Goal: Information Seeking & Learning: Learn about a topic

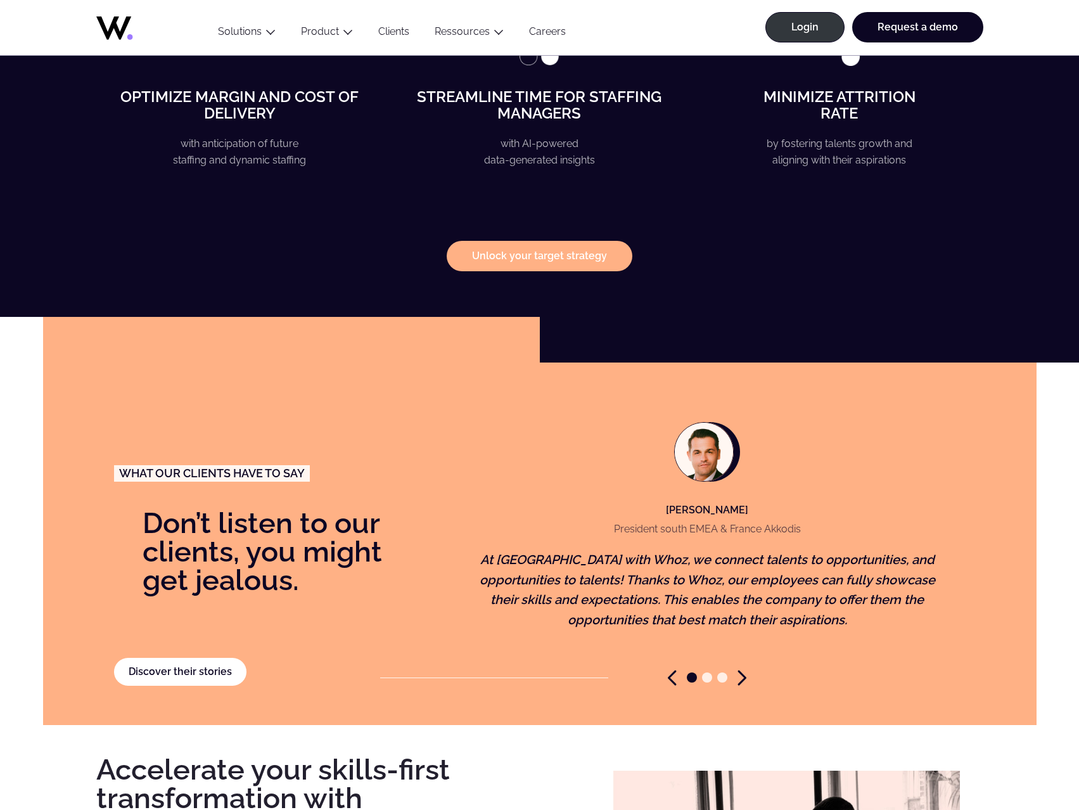
scroll to position [2408, 0]
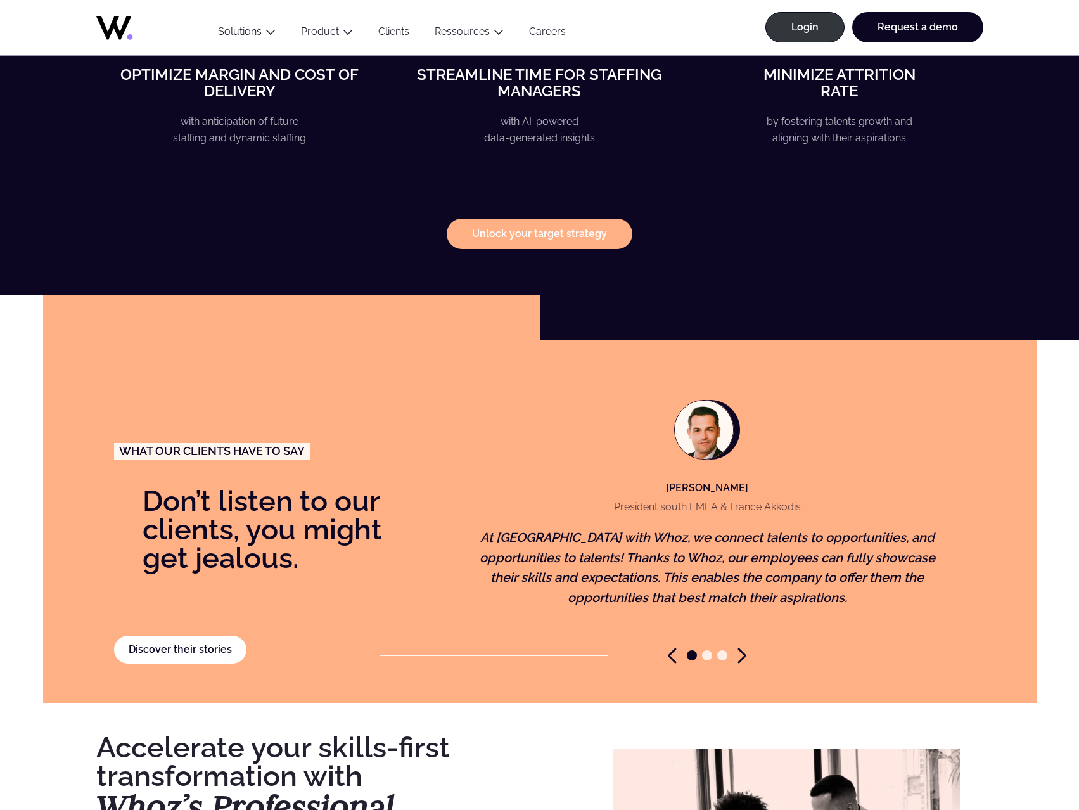
click at [742, 648] on icon "Next slide" at bounding box center [742, 656] width 9 height 16
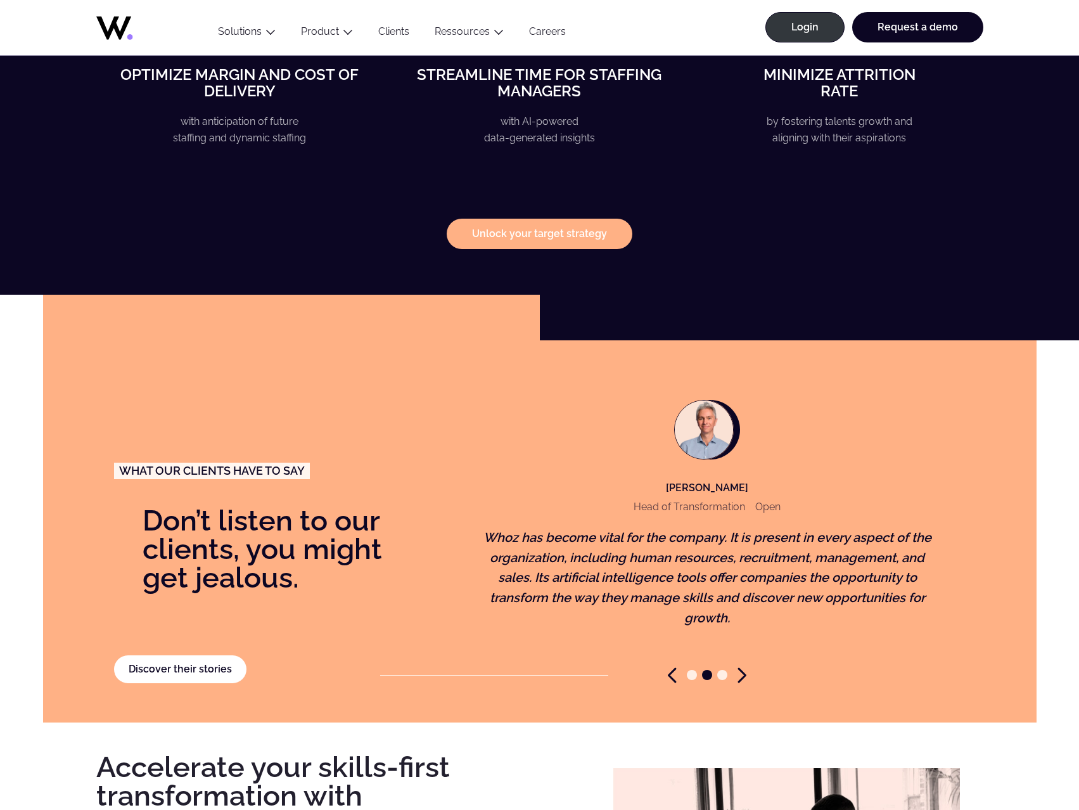
click at [743, 638] on figure "Eric Lemeilleur Head of Transformation Open Whoz has become vital for the compa…" at bounding box center [707, 524] width 491 height 288
click at [743, 639] on figure "Eric Lemeilleur Head of Transformation Open Whoz has become vital for the compa…" at bounding box center [707, 524] width 491 height 288
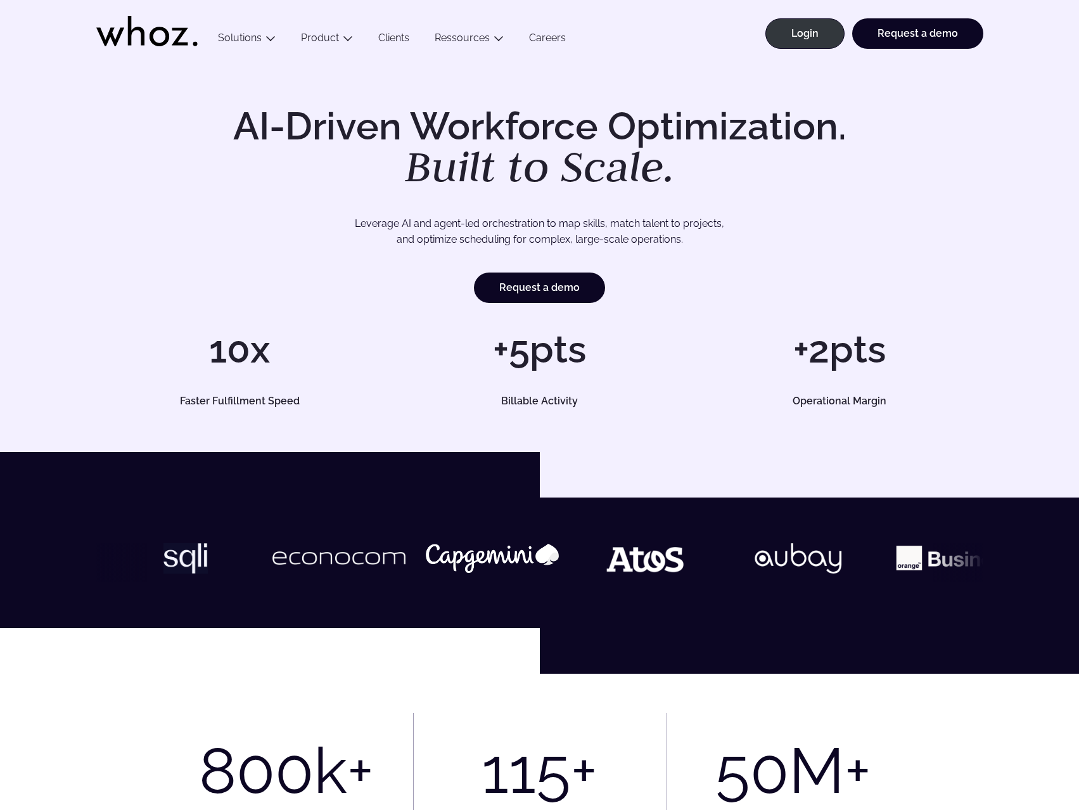
scroll to position [0, 0]
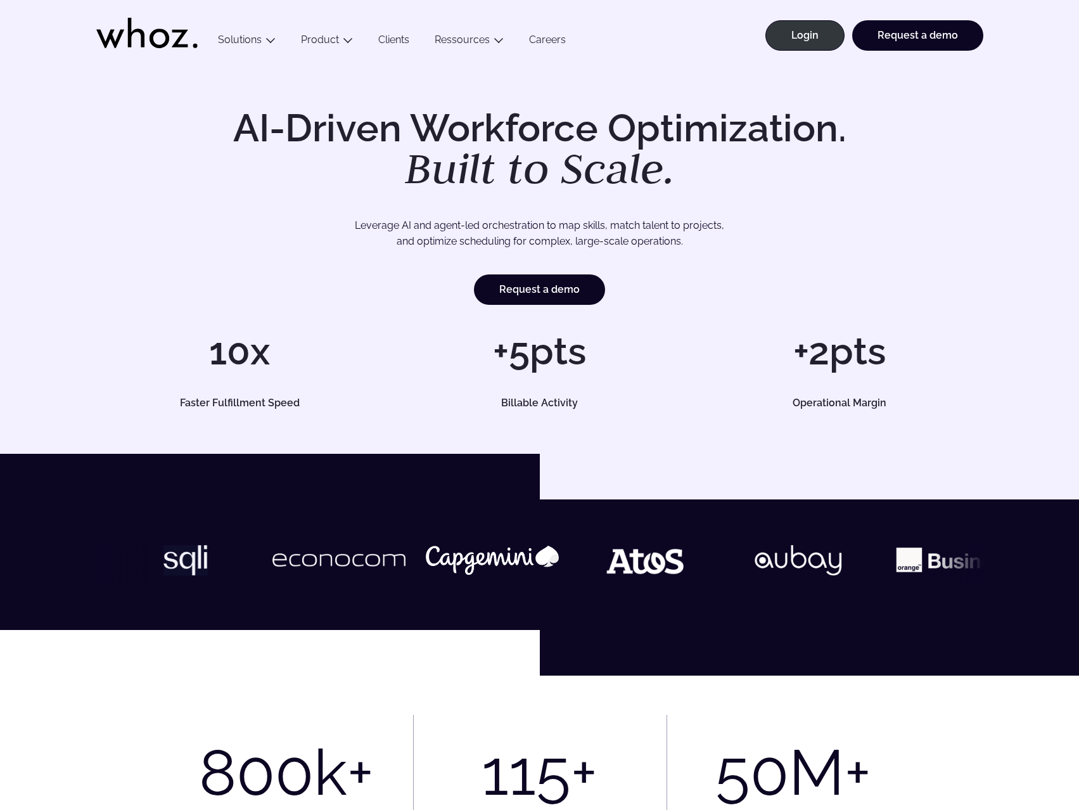
click at [132, 29] on icon at bounding box center [146, 33] width 101 height 30
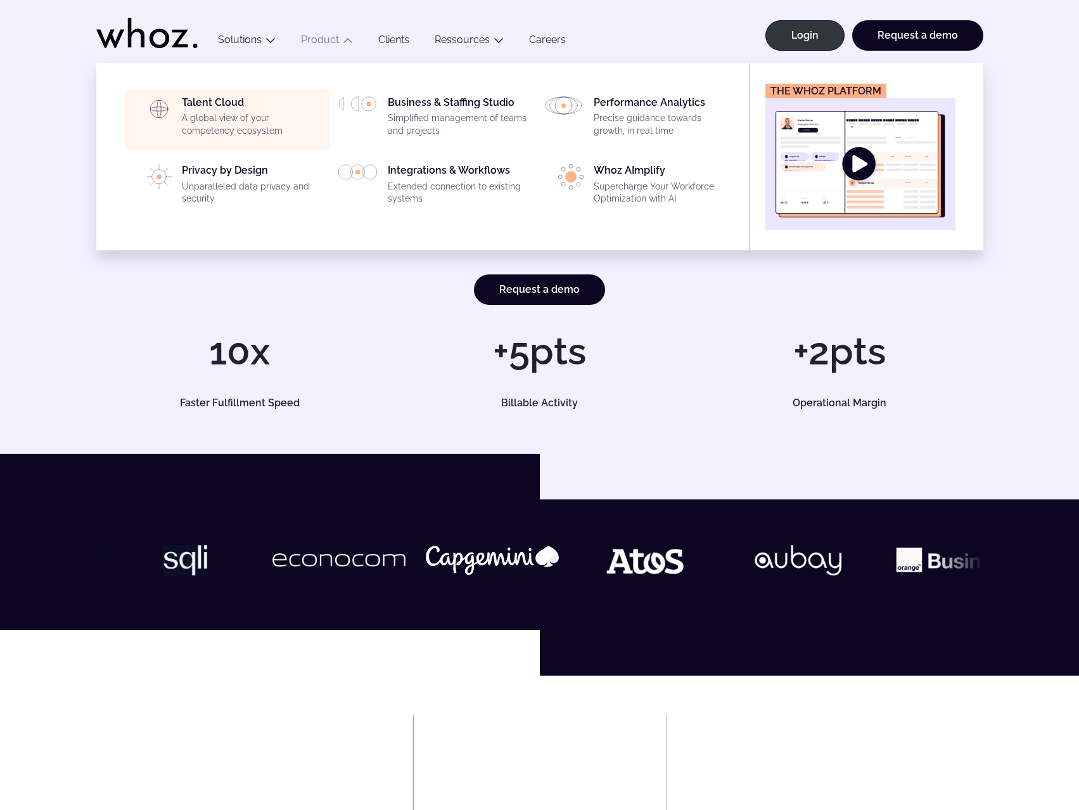
click at [212, 98] on div "Talent Cloud A global view of your competency ecosystem" at bounding box center [252, 119] width 141 height 46
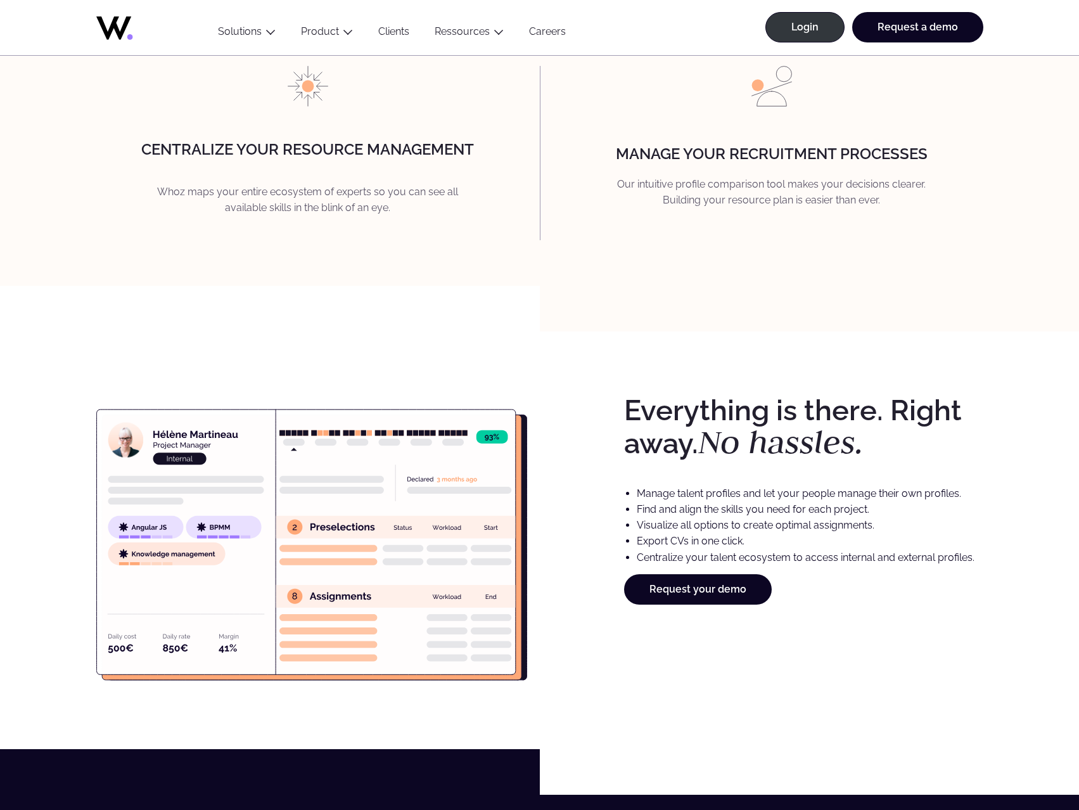
scroll to position [1885, 0]
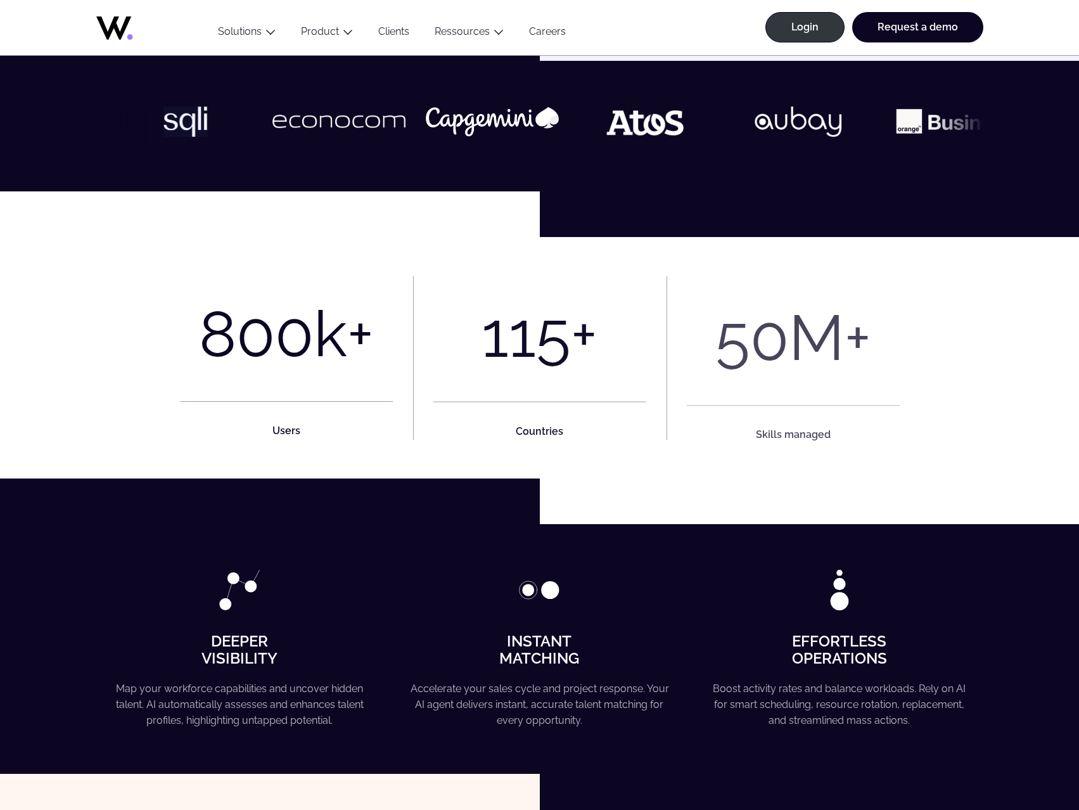
scroll to position [444, 0]
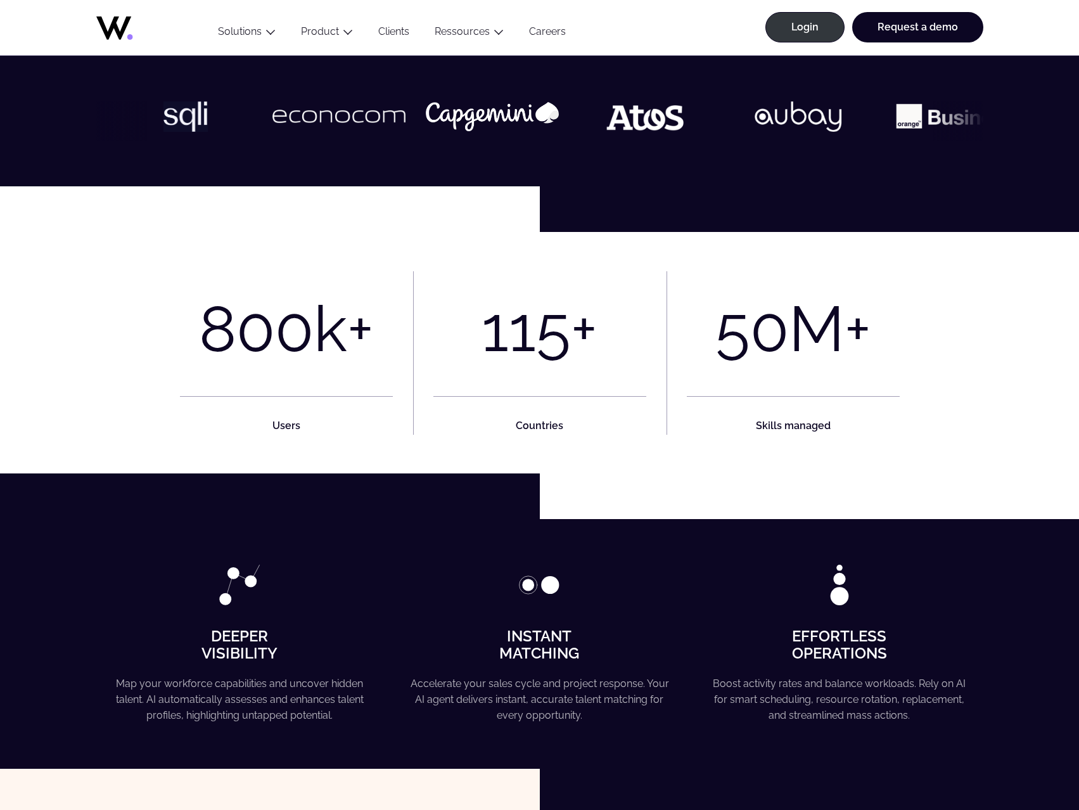
drag, startPoint x: 915, startPoint y: 146, endPoint x: 659, endPoint y: 376, distance: 344.2
click at [659, 376] on div "800 k+ Users 115 + Countries 50 M+ Skills managed" at bounding box center [540, 353] width 720 height 164
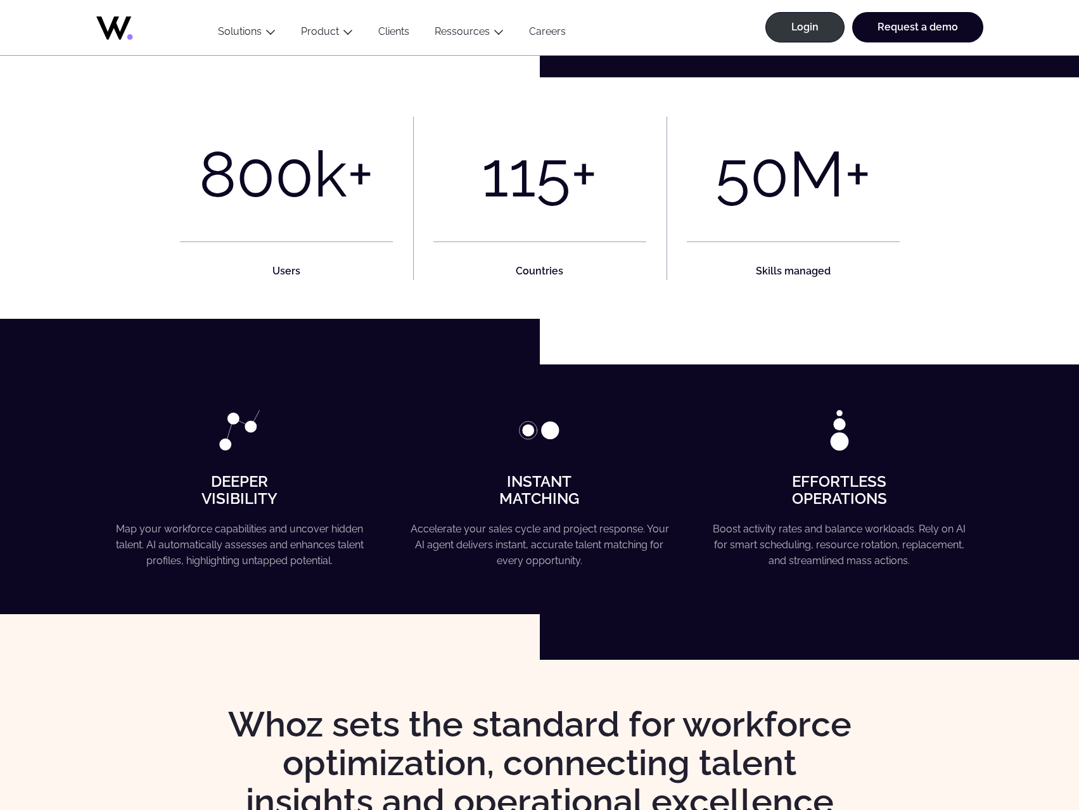
scroll to position [0, 0]
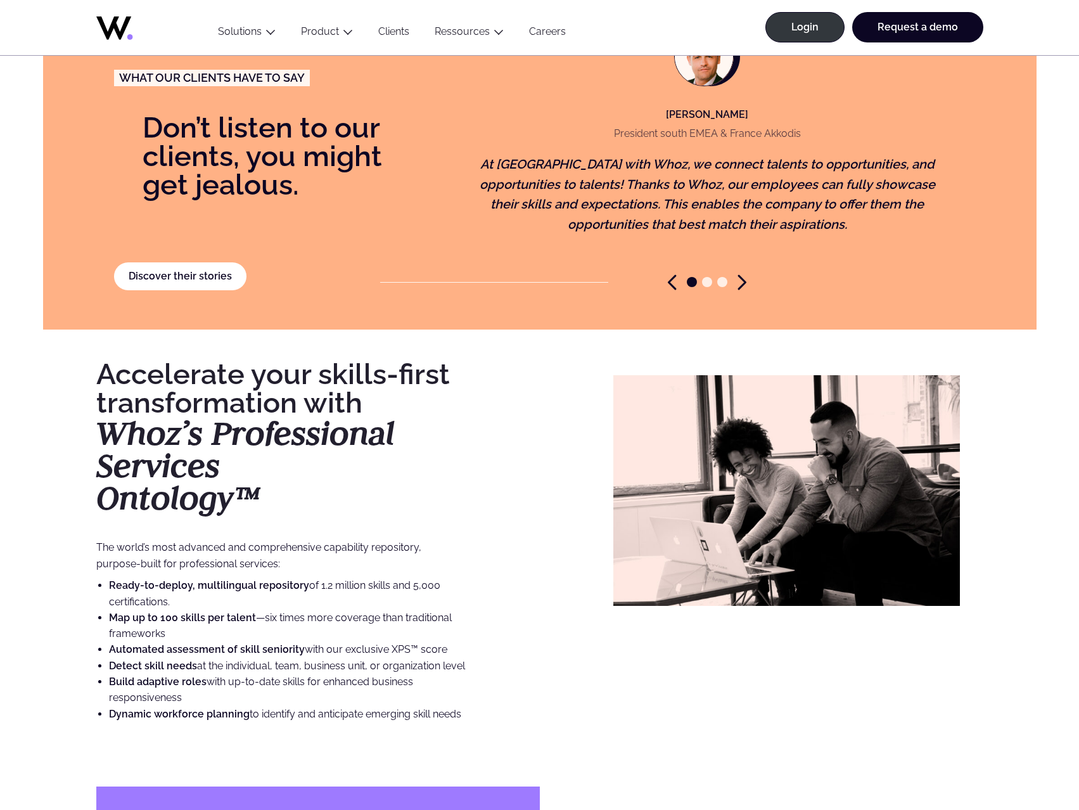
scroll to position [2831, 0]
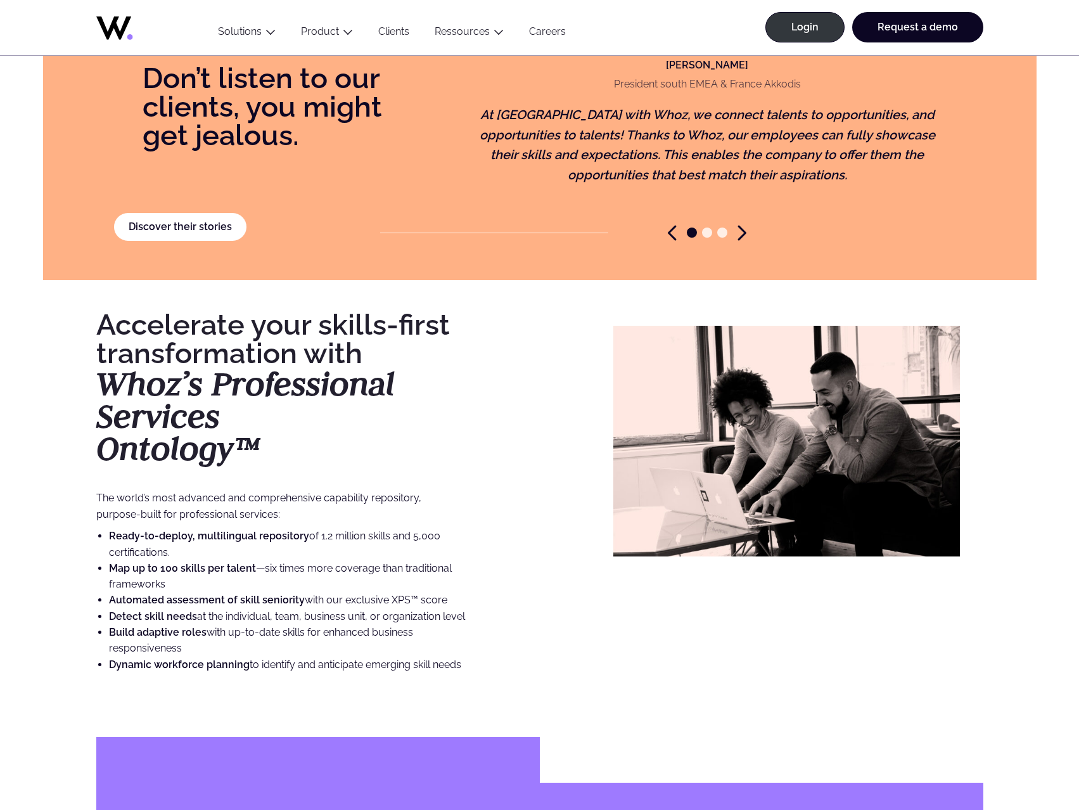
click at [740, 225] on icon "Next slide" at bounding box center [742, 233] width 9 height 16
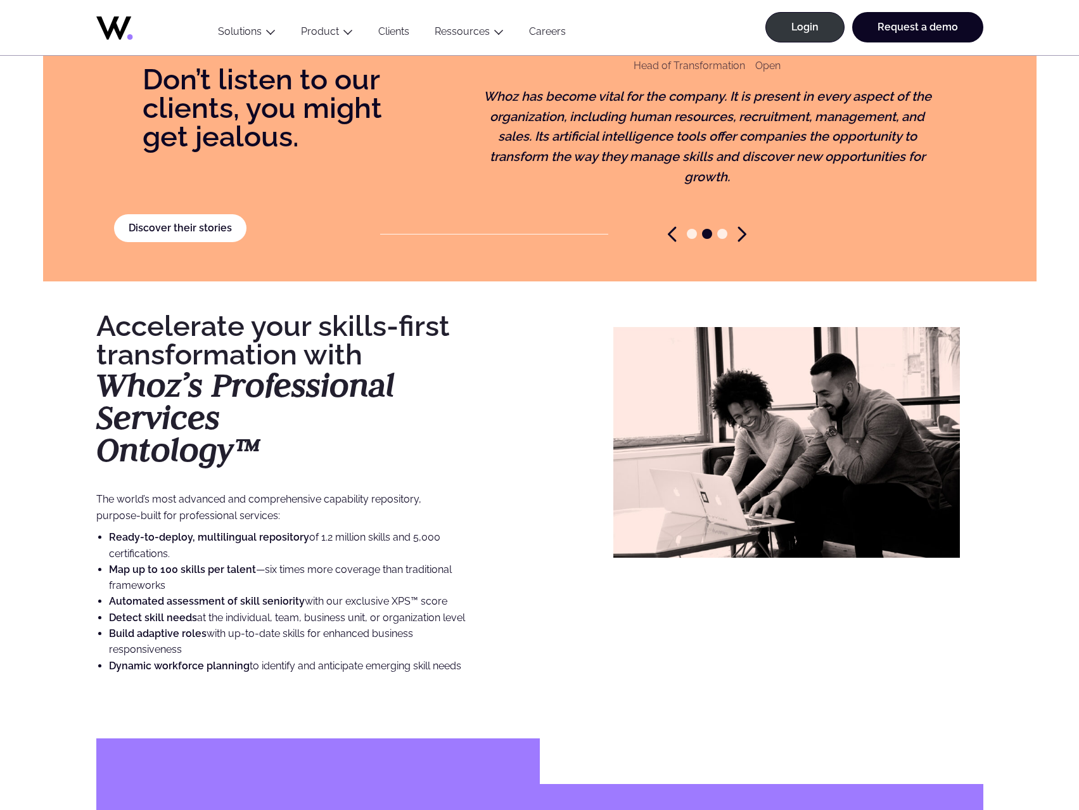
scroll to position [2851, 0]
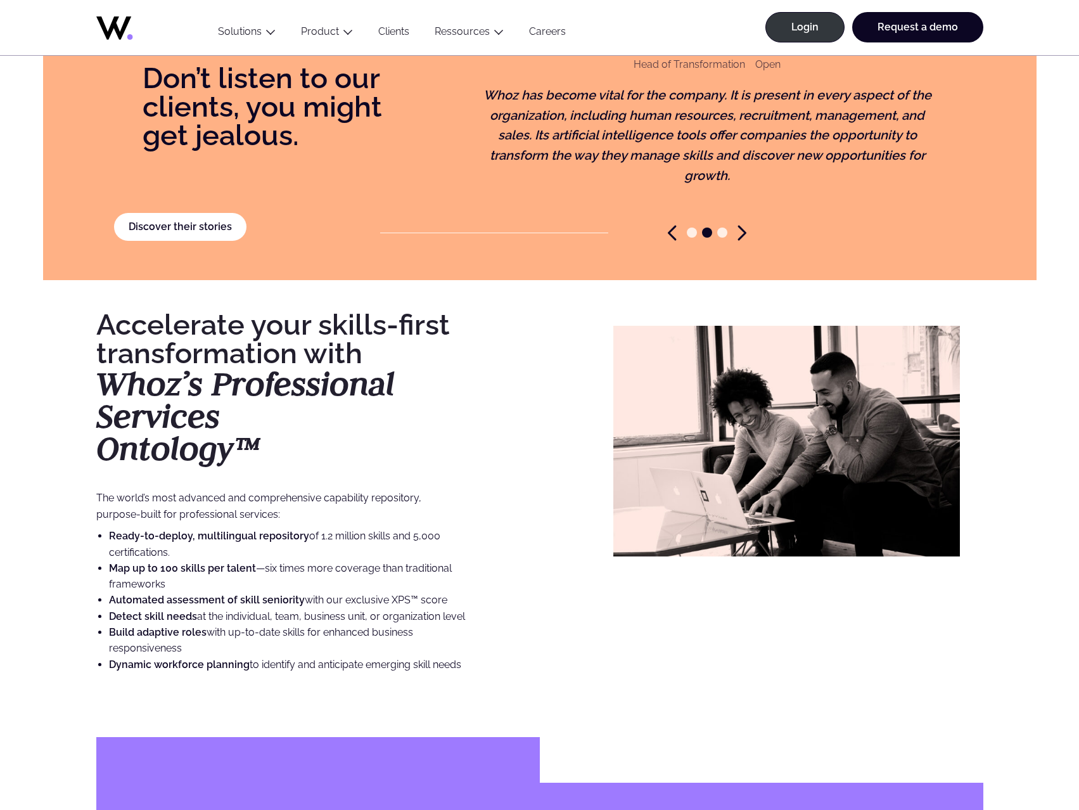
click at [740, 225] on icon "Next slide" at bounding box center [742, 233] width 9 height 16
click at [738, 225] on icon "Next slide" at bounding box center [742, 233] width 9 height 16
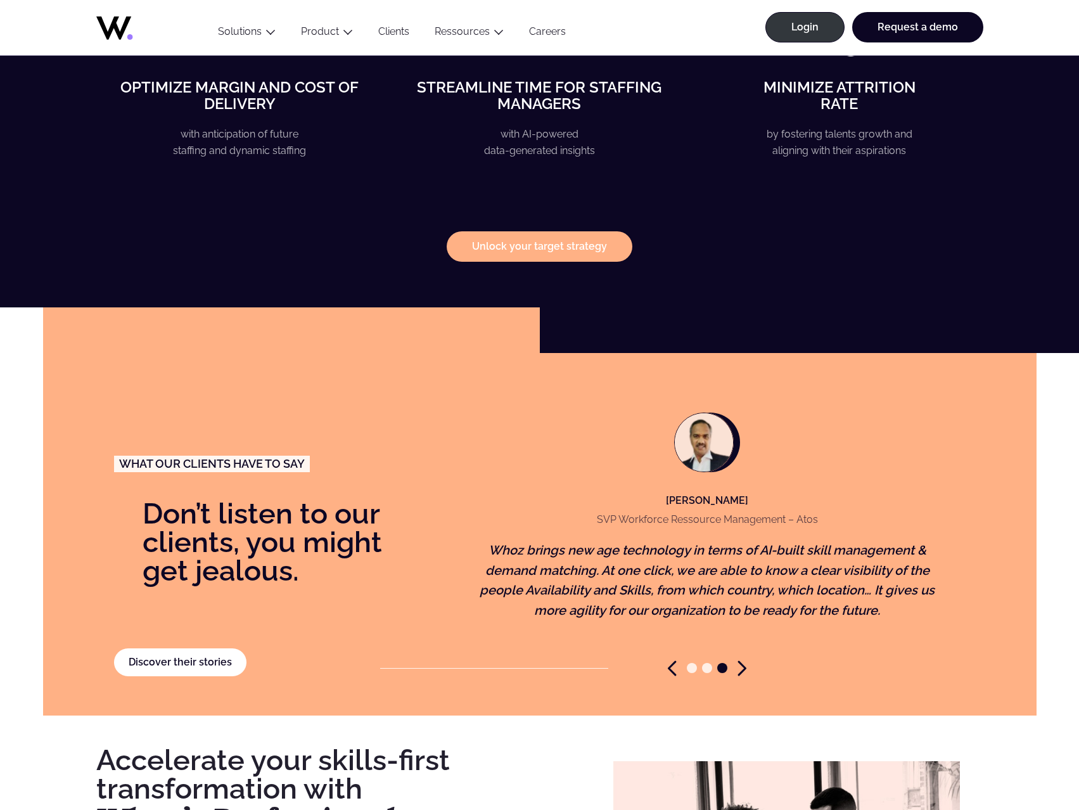
scroll to position [2387, 0]
